Goal: Entertainment & Leisure: Browse casually

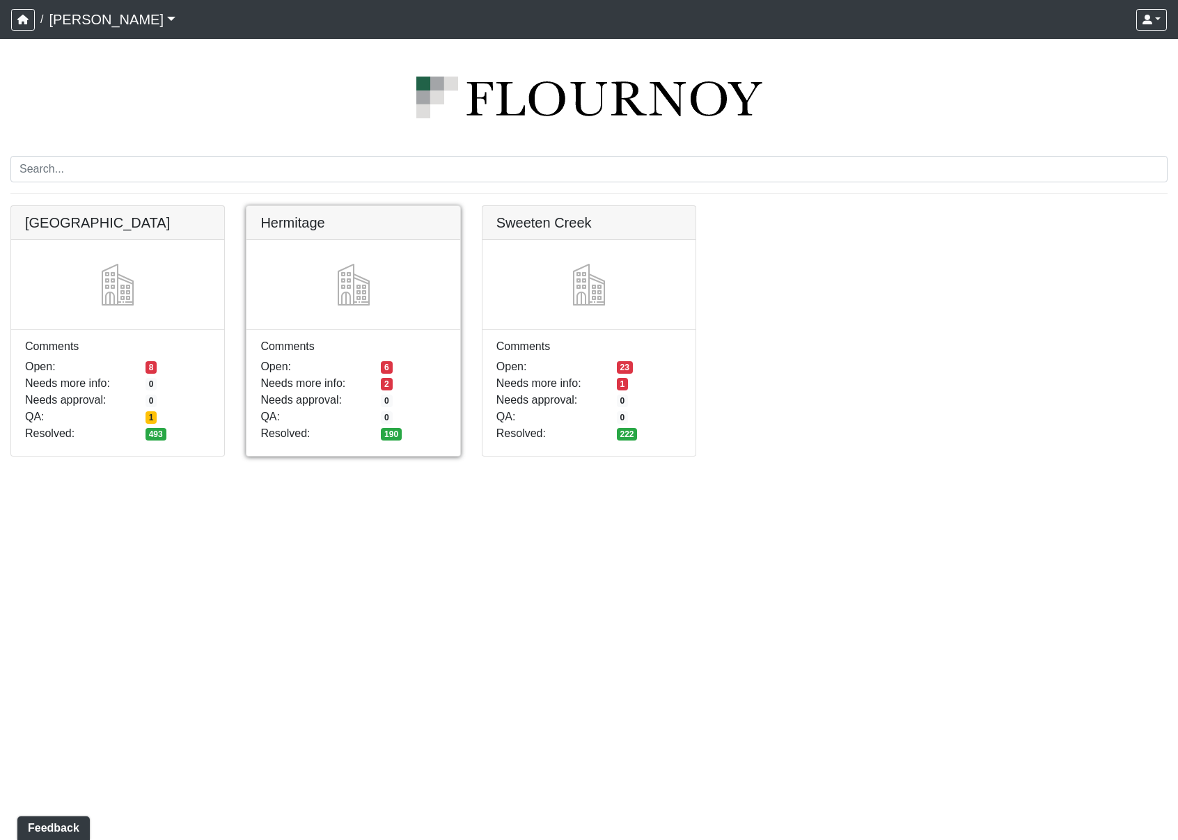
click at [376, 206] on link at bounding box center [352, 206] width 213 height 0
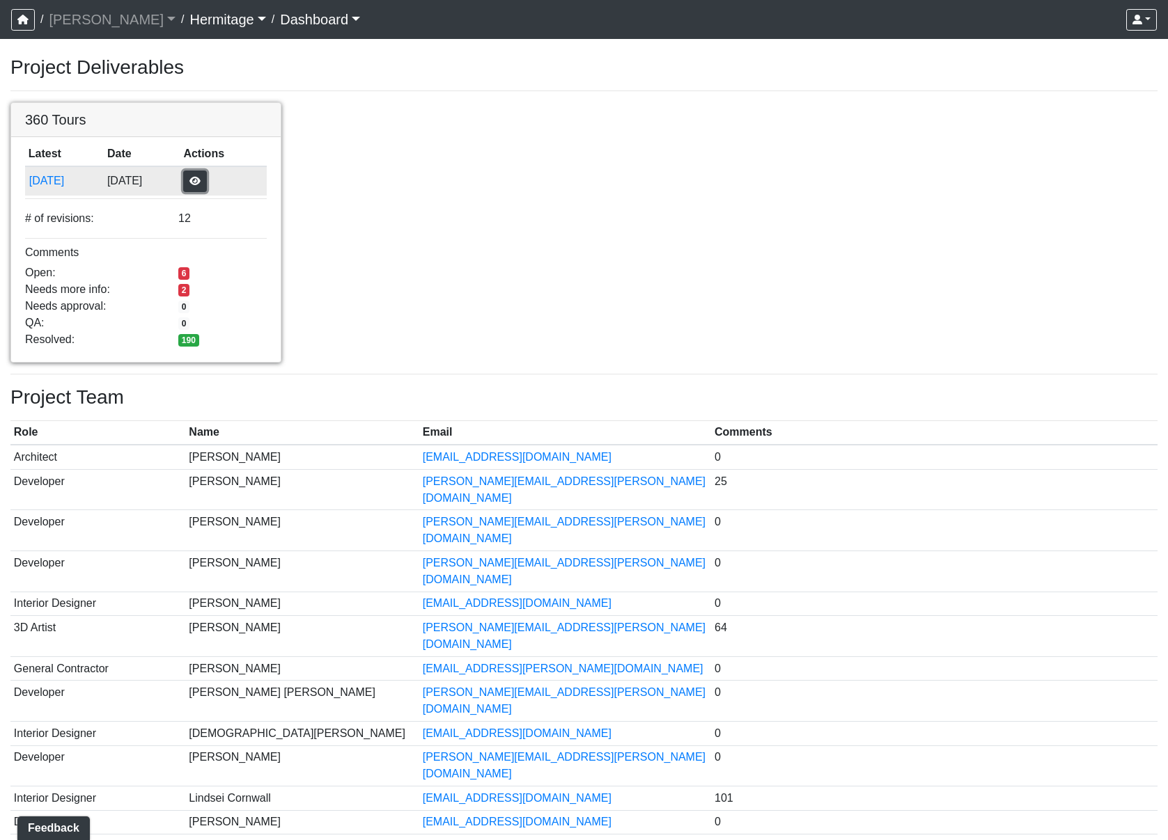
click at [207, 178] on button "button" at bounding box center [195, 182] width 24 height 22
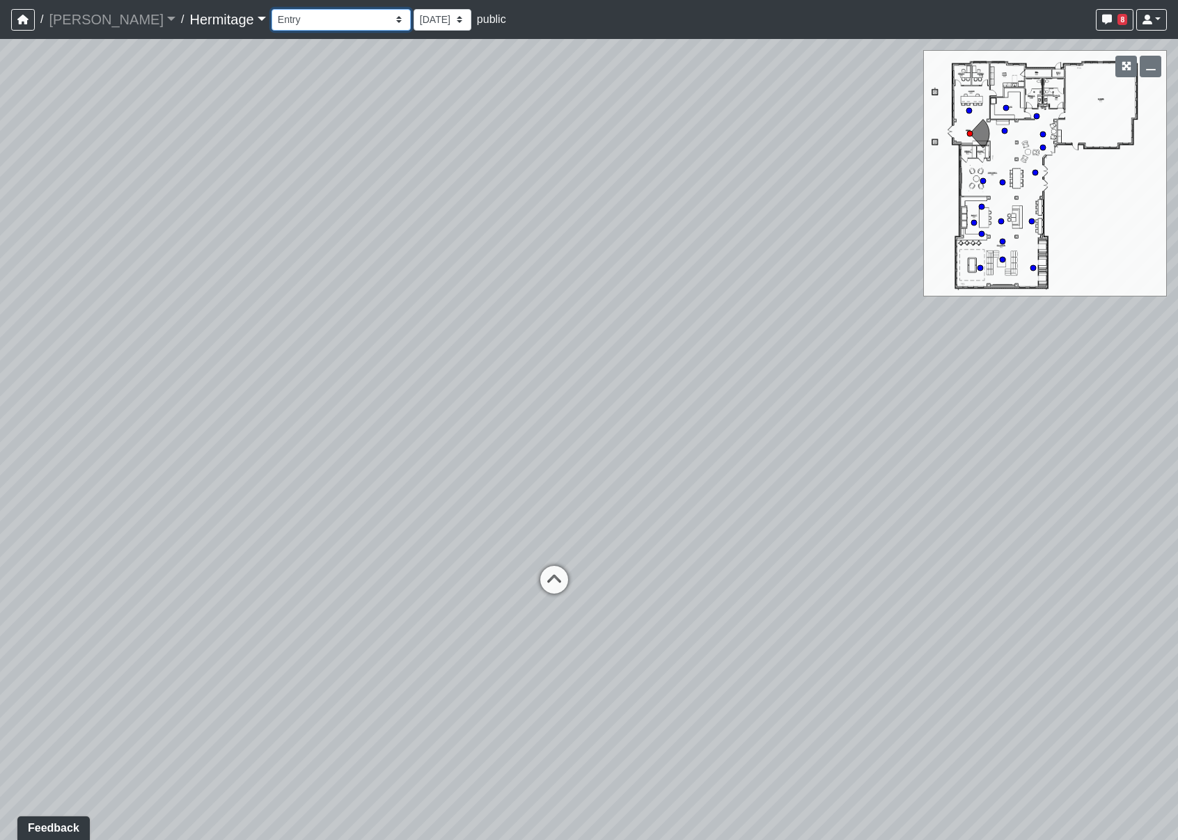
click at [338, 22] on select "Booth Seating Fireplace Pool Table Community Table Hallway Pool Courtyard Entry…" at bounding box center [341, 20] width 139 height 22
click at [272, 9] on select "Booth Seating Fireplace Pool Table Community Table Hallway Pool Courtyard Entry…" at bounding box center [341, 20] width 139 height 22
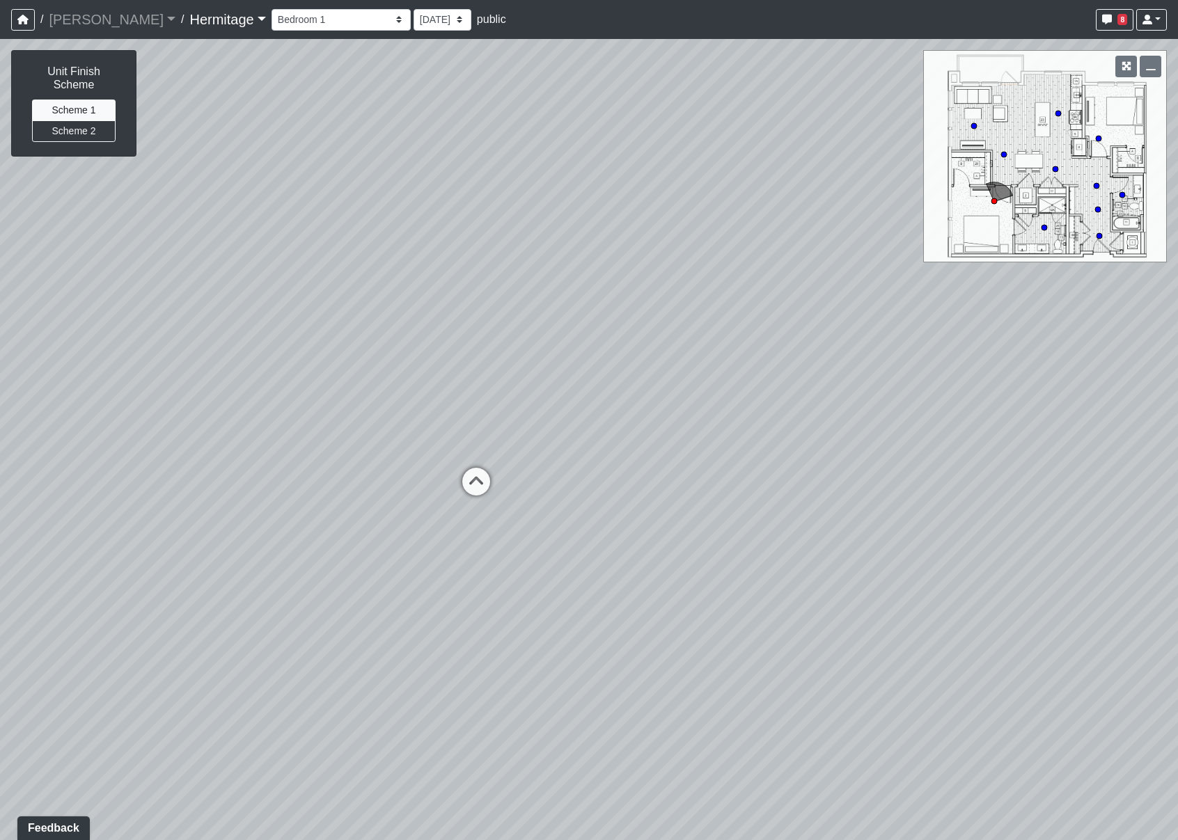
drag, startPoint x: 831, startPoint y: 538, endPoint x: 452, endPoint y: 528, distance: 379.6
click at [452, 528] on div "Loading... Leasing Desk Loading... Hallway Loading... Bathroom 1 Loading... Liv…" at bounding box center [589, 439] width 1178 height 801
click at [1003, 153] on circle at bounding box center [1004, 155] width 6 height 6
drag, startPoint x: 702, startPoint y: 478, endPoint x: 361, endPoint y: 467, distance: 341.3
click at [361, 467] on div "Loading... Leasing Desk Loading... Hallway Loading... Bathroom 1 Loading... Liv…" at bounding box center [589, 439] width 1178 height 801
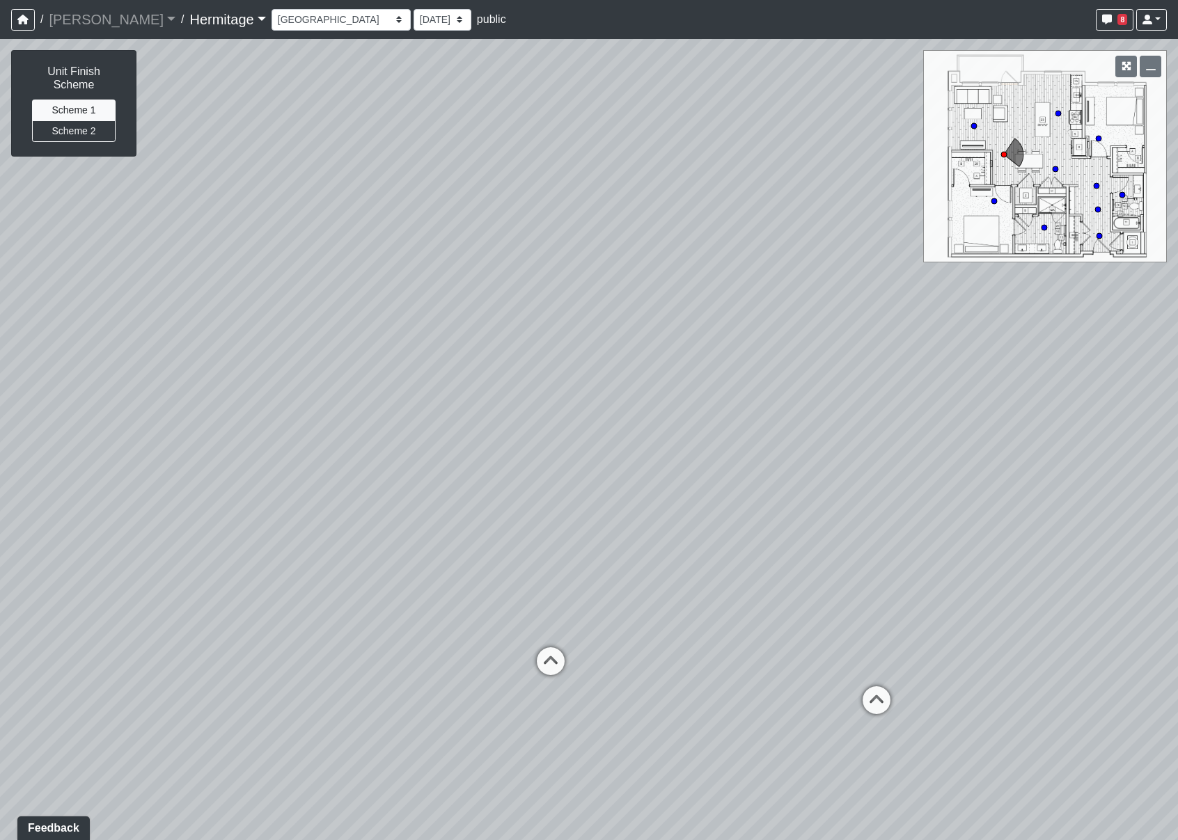
drag, startPoint x: 883, startPoint y: 407, endPoint x: 262, endPoint y: 368, distance: 622.2
click at [237, 366] on div "Loading... Leasing Desk Loading... Hallway Loading... Bathroom 1 Loading... Liv…" at bounding box center [589, 439] width 1178 height 801
drag, startPoint x: 792, startPoint y: 350, endPoint x: 81, endPoint y: 345, distance: 710.1
click at [81, 345] on div "Loading... Leasing Desk Loading... Hallway Loading... Bathroom 1 Loading... Liv…" at bounding box center [589, 439] width 1178 height 801
drag, startPoint x: 712, startPoint y: 375, endPoint x: 178, endPoint y: 366, distance: 534.1
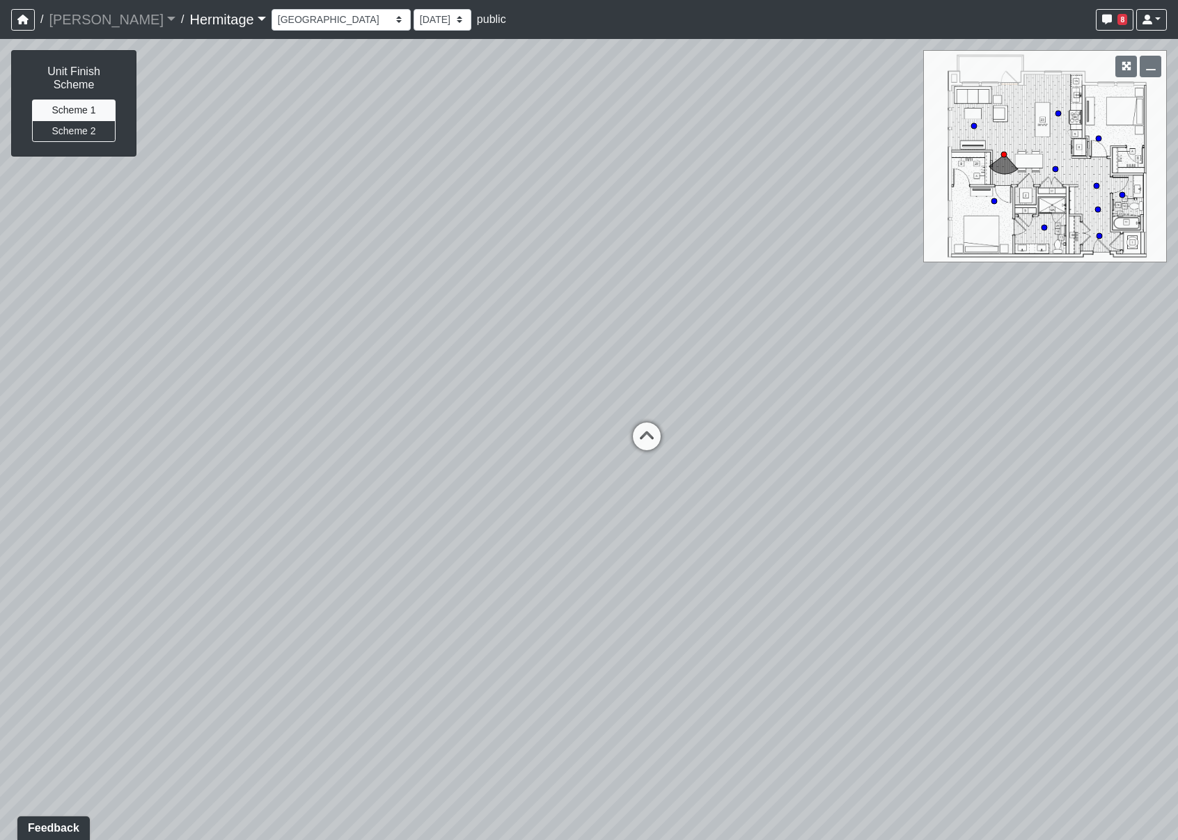
click at [178, 366] on div "Loading... Leasing Desk Loading... Hallway Loading... Bathroom 1 Loading... Liv…" at bounding box center [589, 439] width 1178 height 801
drag, startPoint x: 702, startPoint y: 686, endPoint x: 674, endPoint y: 453, distance: 234.3
click at [674, 453] on div "Loading... Leasing Desk Loading... Hallway Loading... Bathroom 1 Loading... Liv…" at bounding box center [589, 439] width 1178 height 801
drag, startPoint x: 717, startPoint y: 340, endPoint x: 734, endPoint y: 542, distance: 203.3
click at [734, 542] on div "Loading... Leasing Desk Loading... Hallway Loading... Bathroom 1 Loading... Liv…" at bounding box center [589, 439] width 1178 height 801
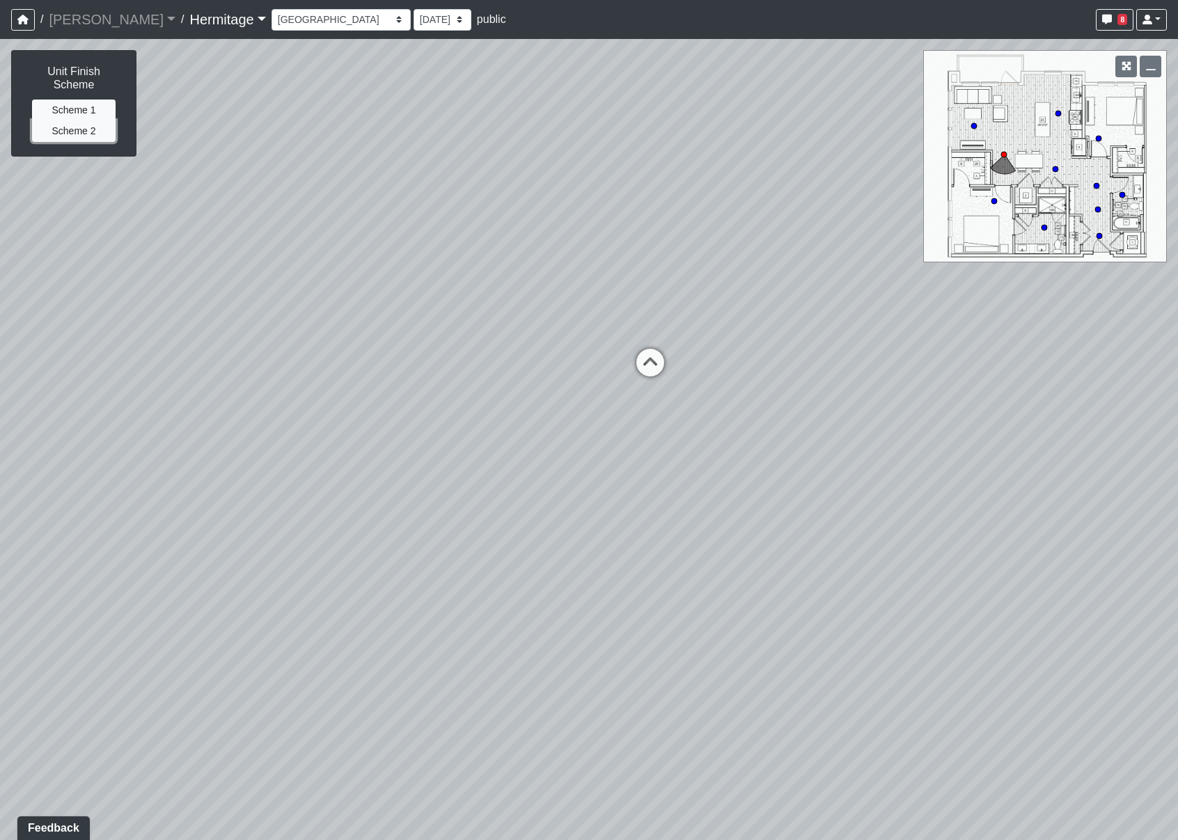
click at [84, 120] on button "Scheme 2" at bounding box center [74, 131] width 84 height 22
drag, startPoint x: 722, startPoint y: 652, endPoint x: 747, endPoint y: 450, distance: 203.5
click at [747, 450] on div "Loading... Leasing Desk Loading... Hallway Loading... Bathroom 1 Loading... Liv…" at bounding box center [589, 439] width 1178 height 801
drag, startPoint x: 438, startPoint y: 439, endPoint x: 229, endPoint y: 366, distance: 221.3
click at [229, 366] on div "Loading... Leasing Desk Loading... Hallway Loading... Bathroom 1 Loading... Liv…" at bounding box center [589, 439] width 1178 height 801
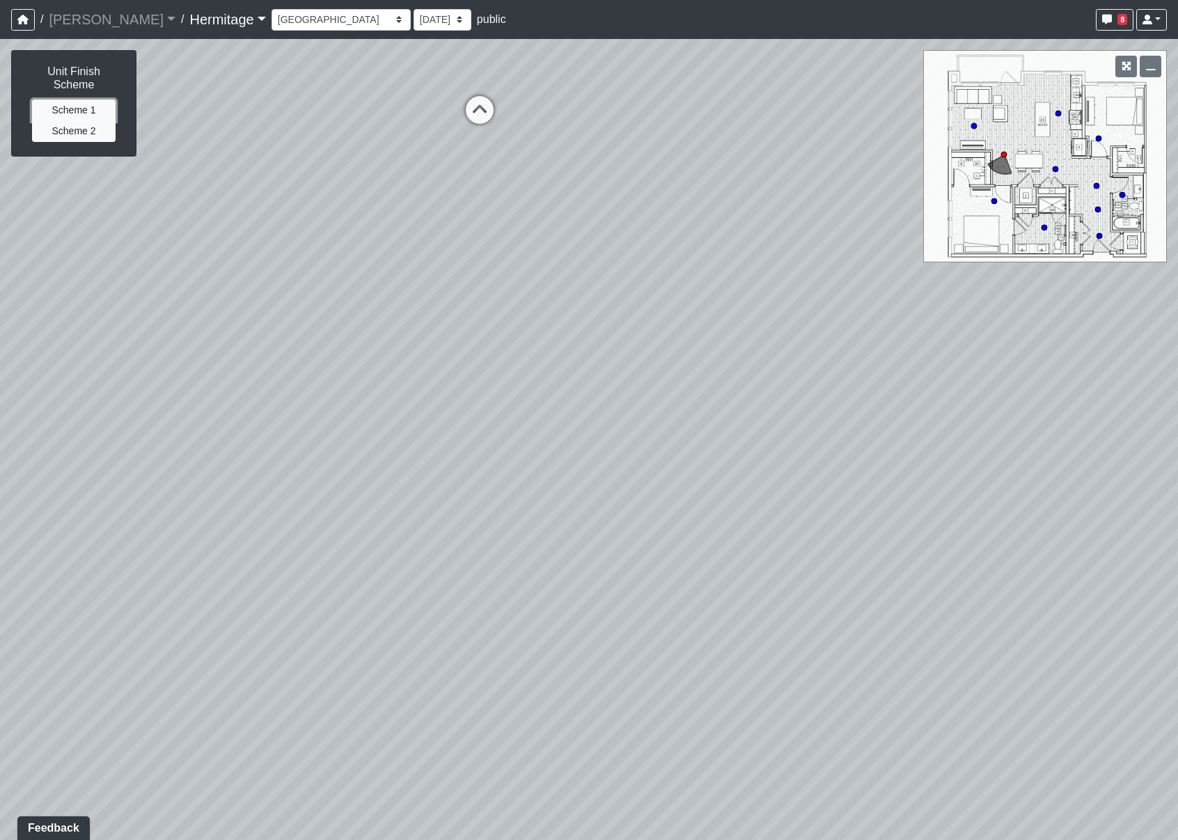
click at [91, 100] on button "Scheme 1" at bounding box center [74, 111] width 84 height 22
click at [75, 120] on button "Scheme 2" at bounding box center [74, 131] width 84 height 22
drag, startPoint x: 413, startPoint y: 505, endPoint x: 771, endPoint y: 457, distance: 361.7
click at [771, 457] on div "Loading... Leasing Desk Loading... Hallway Loading... Bathroom 1 Loading... Liv…" at bounding box center [589, 439] width 1178 height 801
drag, startPoint x: 354, startPoint y: 421, endPoint x: 965, endPoint y: 473, distance: 612.8
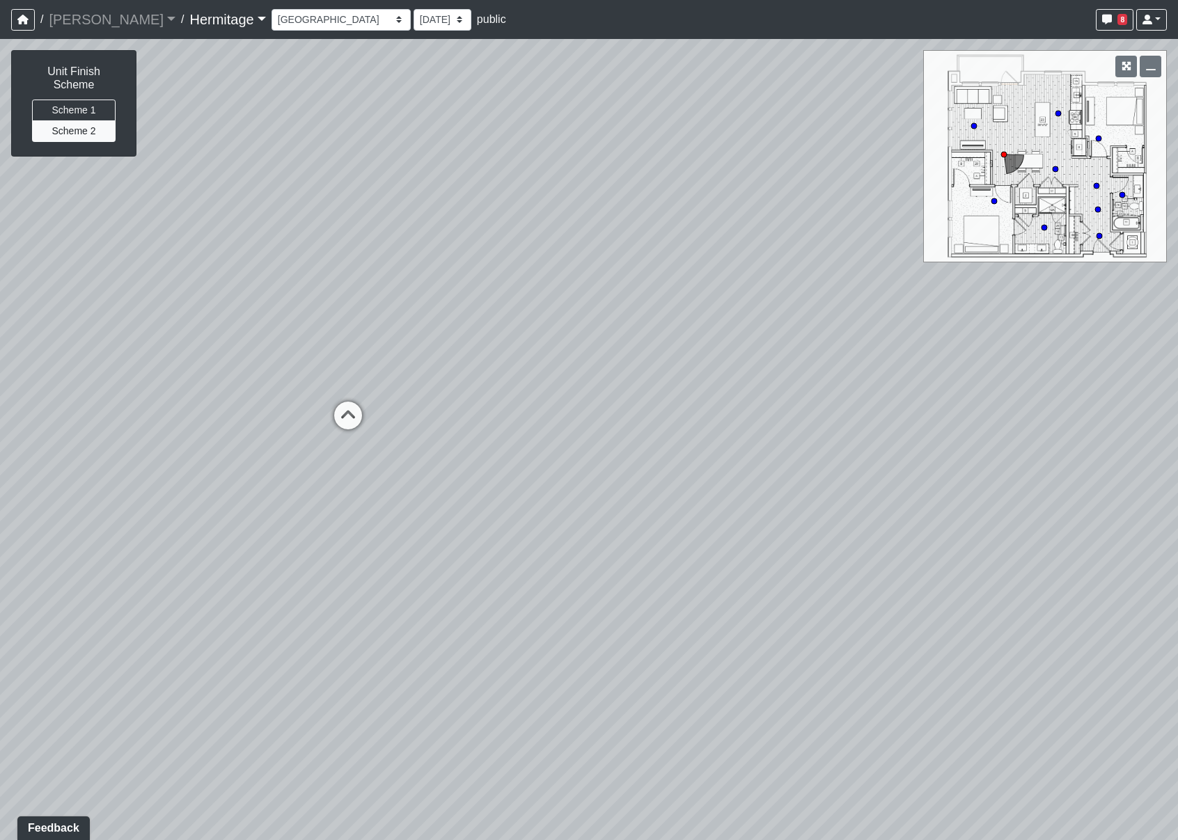
click at [965, 473] on div "Loading... Leasing Desk Loading... Hallway Loading... Bathroom 1 Loading... Liv…" at bounding box center [589, 439] width 1178 height 801
drag, startPoint x: 402, startPoint y: 363, endPoint x: 895, endPoint y: 480, distance: 505.8
click at [895, 480] on div "Loading... Leasing Desk Loading... Hallway Loading... Bathroom 1 Loading... Liv…" at bounding box center [589, 439] width 1178 height 801
drag, startPoint x: 407, startPoint y: 358, endPoint x: 821, endPoint y: 606, distance: 482.7
click at [821, 606] on div "Loading... Leasing Desk Loading... Hallway Loading... Bathroom 1 Loading... Liv…" at bounding box center [589, 439] width 1178 height 801
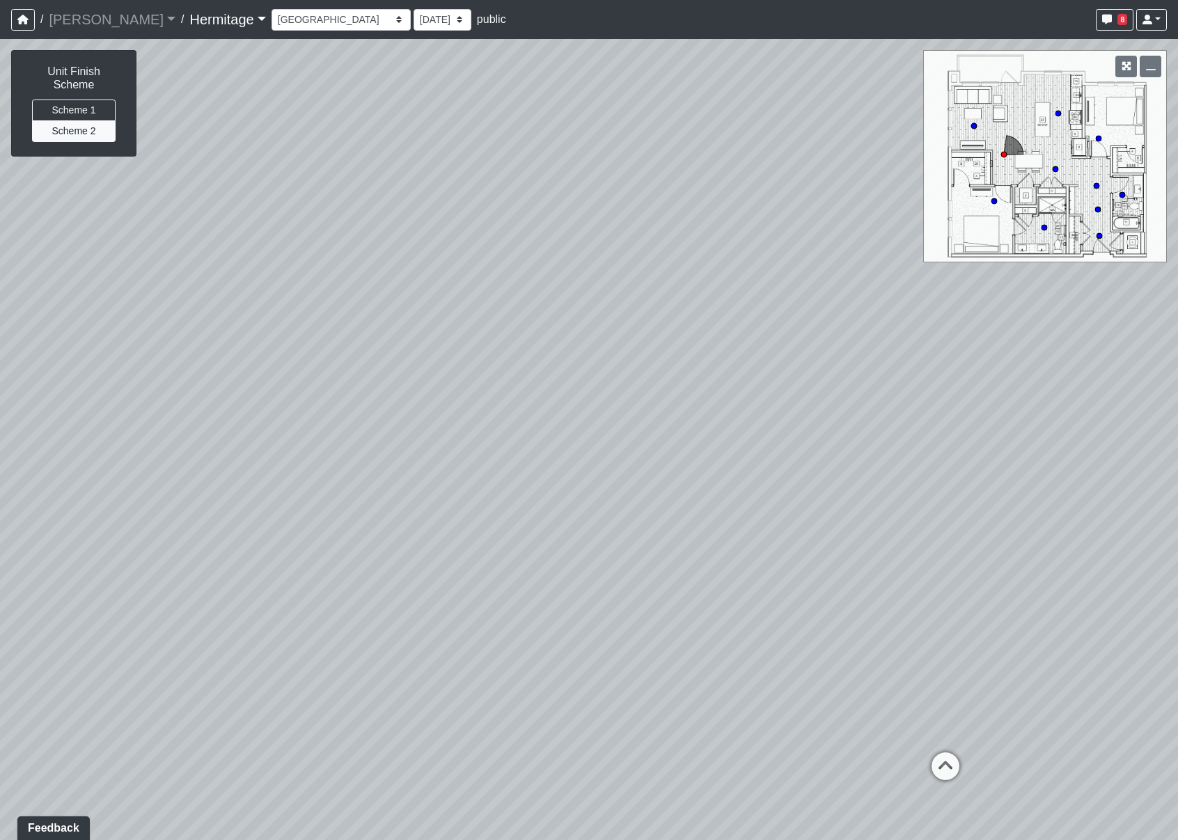
drag, startPoint x: 570, startPoint y: 409, endPoint x: 928, endPoint y: 402, distance: 357.9
click at [928, 402] on div "Loading... Leasing Desk Loading... Hallway Loading... Bathroom 1 Loading... Liv…" at bounding box center [589, 439] width 1178 height 801
click at [87, 100] on button "Scheme 1" at bounding box center [74, 111] width 84 height 22
drag, startPoint x: 696, startPoint y: 290, endPoint x: 418, endPoint y: 189, distance: 295.6
click at [418, 189] on div "Loading... Leasing Desk Loading... Hallway Loading... Bathroom 1 Loading... Liv…" at bounding box center [589, 439] width 1178 height 801
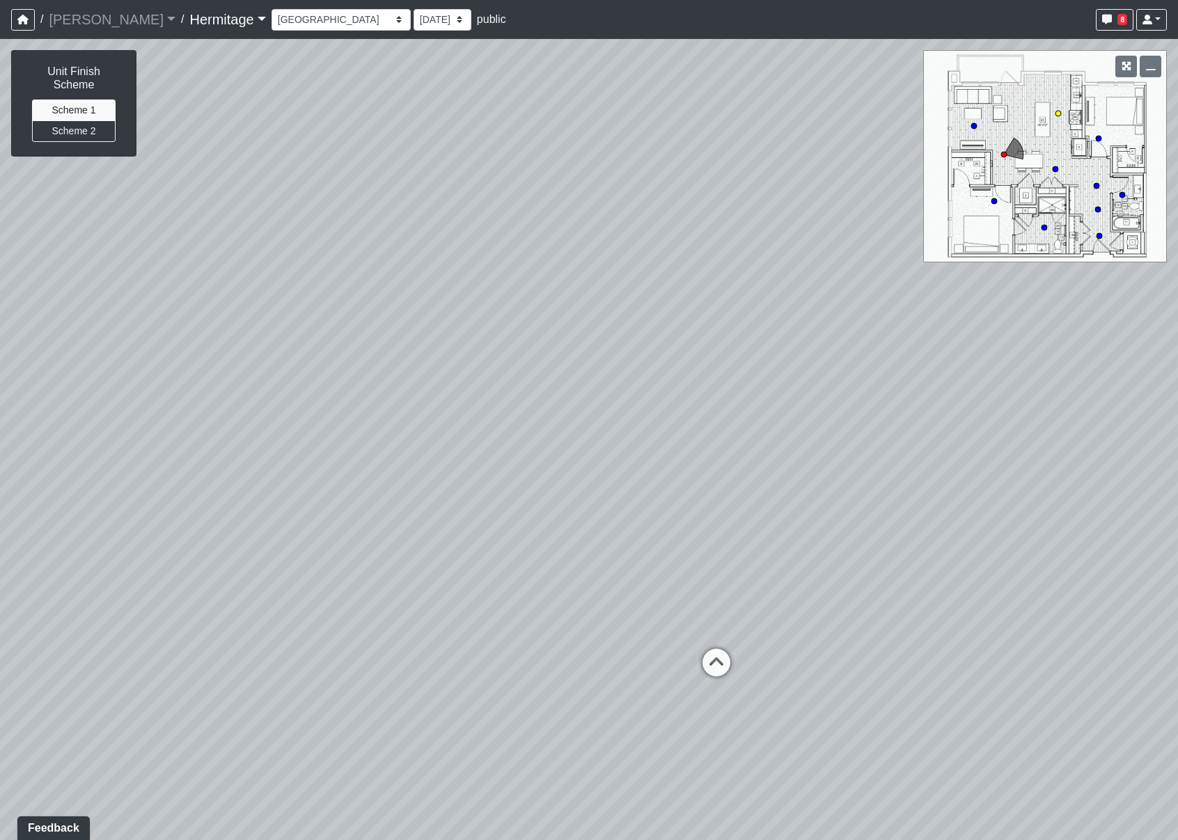
click at [718, 665] on icon at bounding box center [717, 670] width 42 height 42
drag, startPoint x: 601, startPoint y: 524, endPoint x: 858, endPoint y: 673, distance: 297.6
click at [858, 673] on div "Loading... Leasing Desk Loading... Hallway Loading... Bathroom 1 Loading... Liv…" at bounding box center [589, 439] width 1178 height 801
drag, startPoint x: 751, startPoint y: 445, endPoint x: 463, endPoint y: 446, distance: 287.5
click at [463, 446] on div "Loading... Leasing Desk Loading... Hallway Loading... Bathroom 1 Loading... Liv…" at bounding box center [589, 439] width 1178 height 801
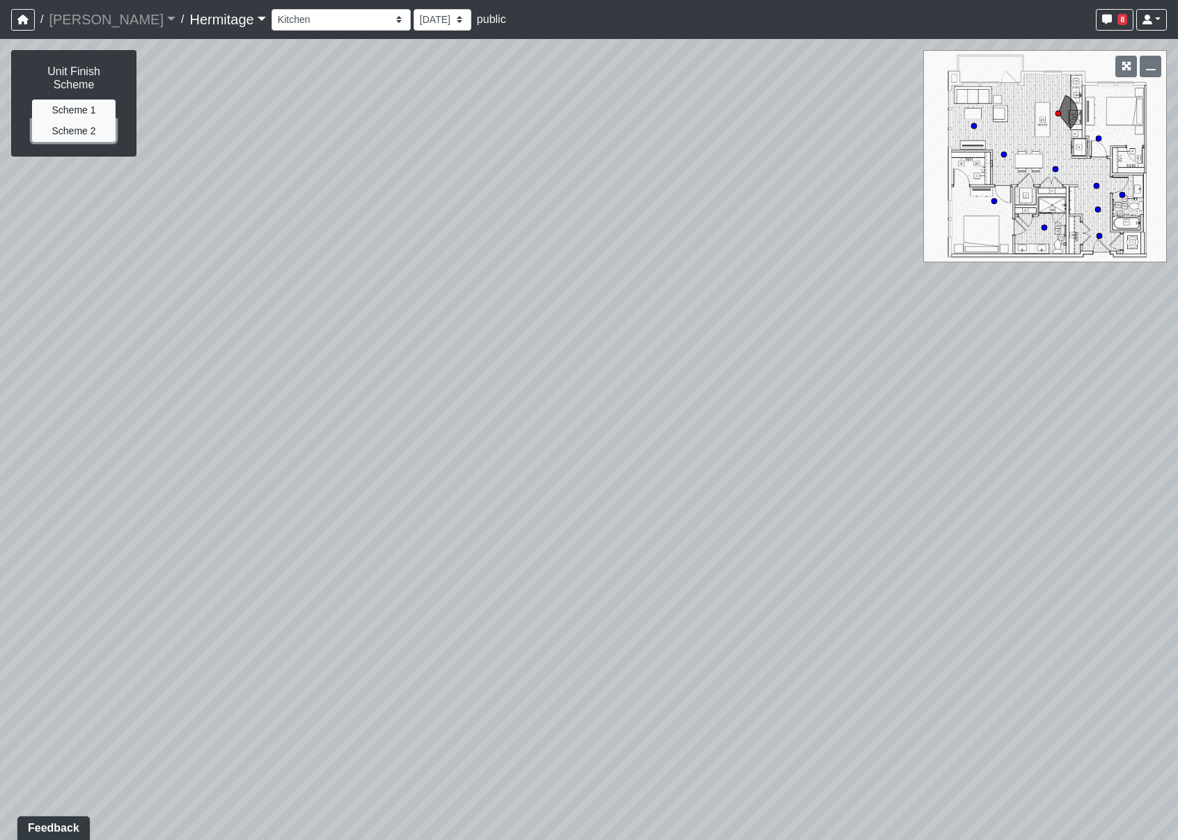
click at [91, 120] on button "Scheme 2" at bounding box center [74, 131] width 84 height 22
drag, startPoint x: 425, startPoint y: 402, endPoint x: 643, endPoint y: 391, distance: 217.5
click at [643, 391] on div "Loading... Leasing Desk Loading... Hallway Loading... Bathroom 1 Loading... Liv…" at bounding box center [589, 439] width 1178 height 801
click at [1005, 157] on circle at bounding box center [1004, 155] width 6 height 6
select select "jb5DVLfaGXL8MniArU1ihP"
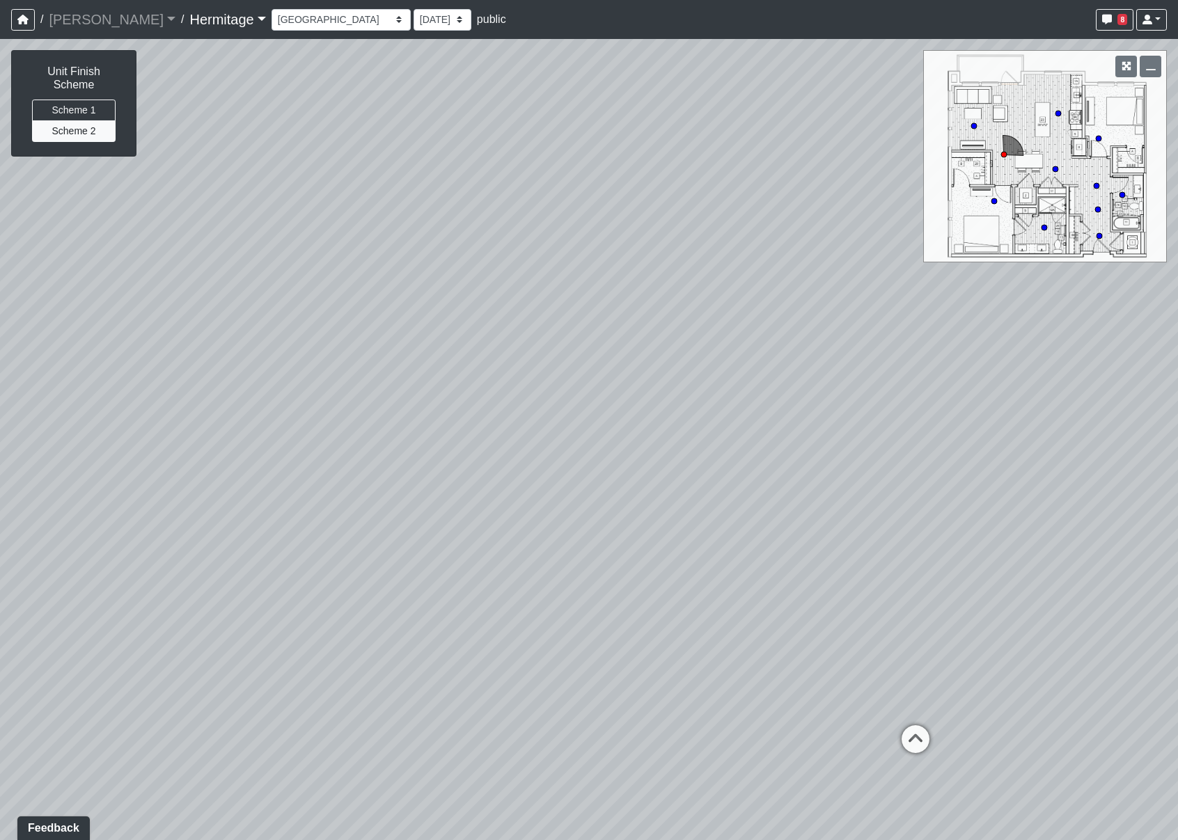
drag, startPoint x: 762, startPoint y: 472, endPoint x: 291, endPoint y: 457, distance: 471.6
click at [291, 457] on div "Loading... Leasing Desk Loading... Hallway Loading... Bathroom 1 Loading... Liv…" at bounding box center [589, 439] width 1178 height 801
drag, startPoint x: 712, startPoint y: 421, endPoint x: 322, endPoint y: 375, distance: 391.9
click at [322, 375] on div "Loading... Leasing Desk Loading... Hallway Loading... Bathroom 1 Loading... Liv…" at bounding box center [589, 439] width 1178 height 801
drag, startPoint x: 831, startPoint y: 696, endPoint x: 799, endPoint y: 258, distance: 438.4
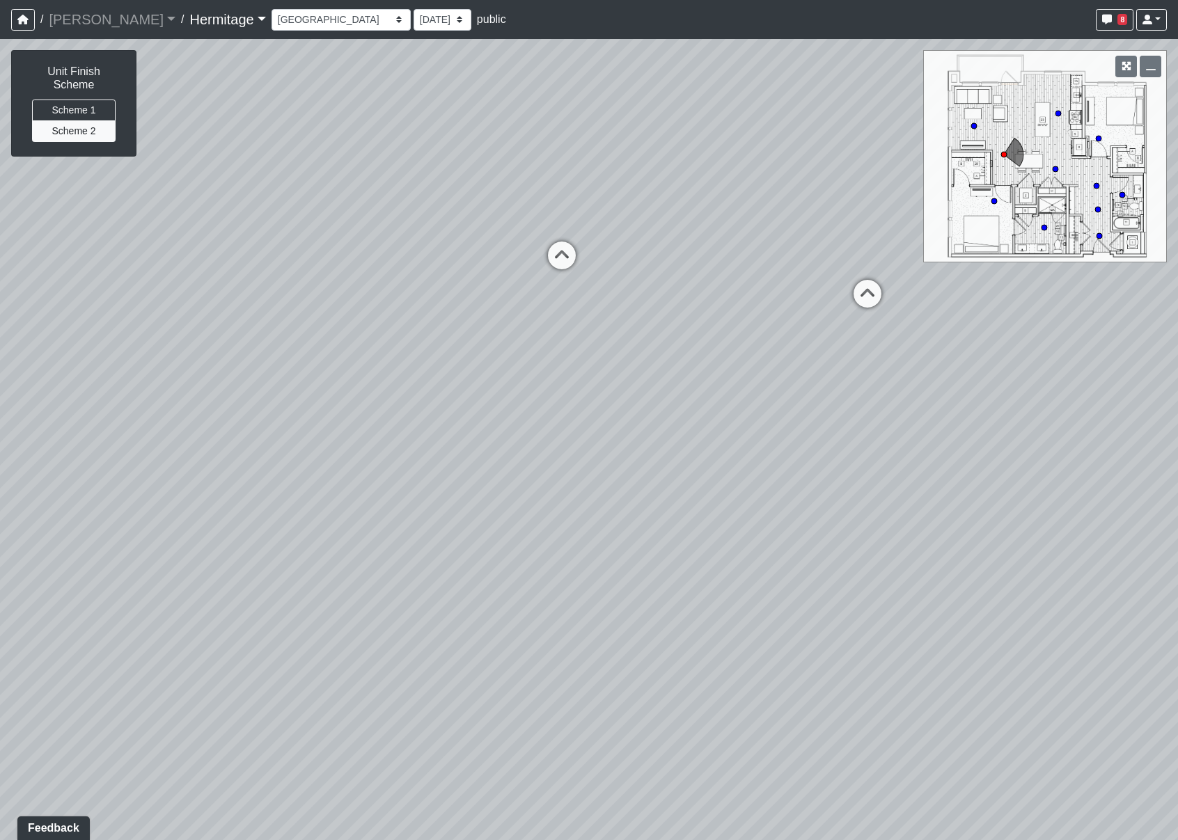
click at [799, 258] on div "Loading... Leasing Desk Loading... Hallway Loading... Bathroom 1 Loading... Liv…" at bounding box center [589, 439] width 1178 height 801
drag, startPoint x: 714, startPoint y: 599, endPoint x: 615, endPoint y: 180, distance: 430.6
click at [615, 180] on div "Loading... Leasing Desk Loading... Hallway Loading... Bathroom 1 Loading... Liv…" at bounding box center [589, 439] width 1178 height 801
drag, startPoint x: 609, startPoint y: 444, endPoint x: 580, endPoint y: 333, distance: 115.2
click at [580, 333] on div "Loading... Leasing Desk Loading... Hallway Loading... Bathroom 1 Loading... Liv…" at bounding box center [589, 439] width 1178 height 801
